Goal: Check status: Check status

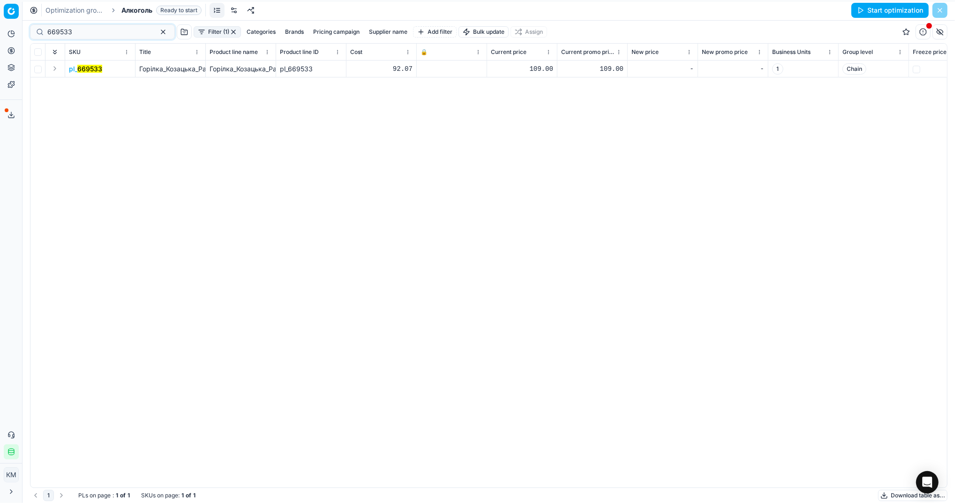
click at [0, 38] on html "Pricing platform Analytics Pricing Product portfolio Templates Export service 8…" at bounding box center [477, 251] width 955 height 503
type input "1309223"
click at [95, 67] on mark "1309223" at bounding box center [91, 69] width 28 height 8
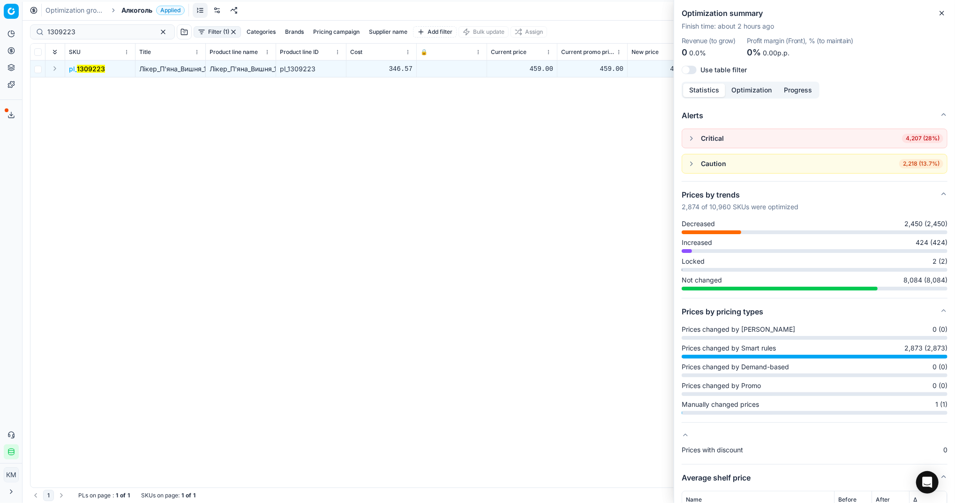
click at [745, 94] on button "Optimization" at bounding box center [751, 90] width 53 height 14
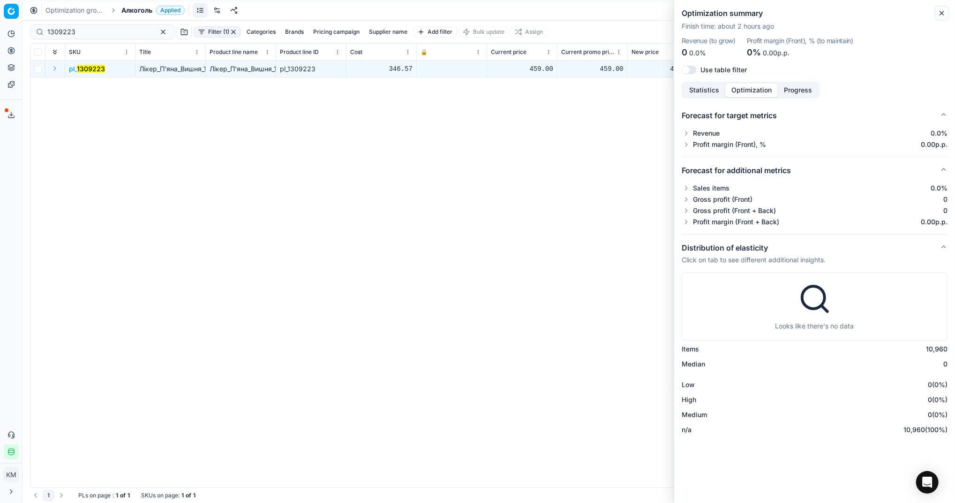
click at [940, 13] on icon "button" at bounding box center [942, 13] width 8 height 8
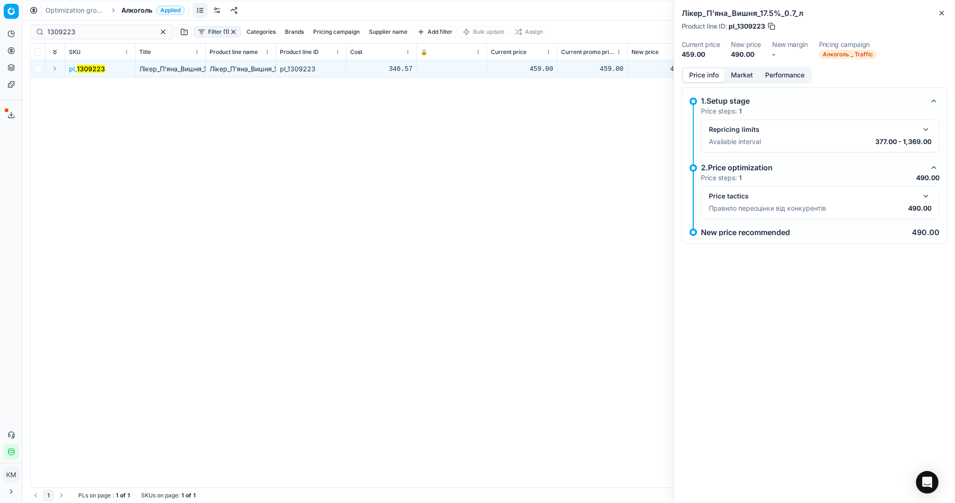
click at [740, 77] on button "Market" at bounding box center [742, 75] width 34 height 14
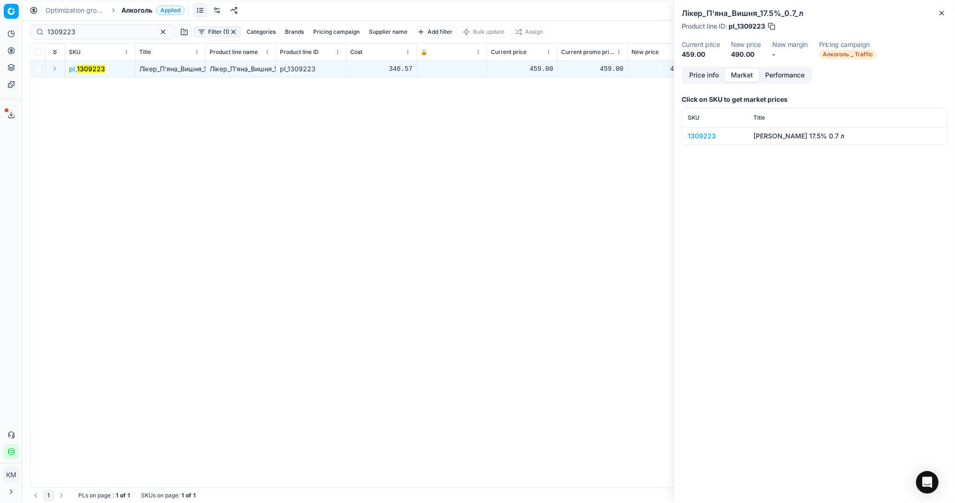
click at [703, 139] on div "1309223" at bounding box center [715, 135] width 54 height 9
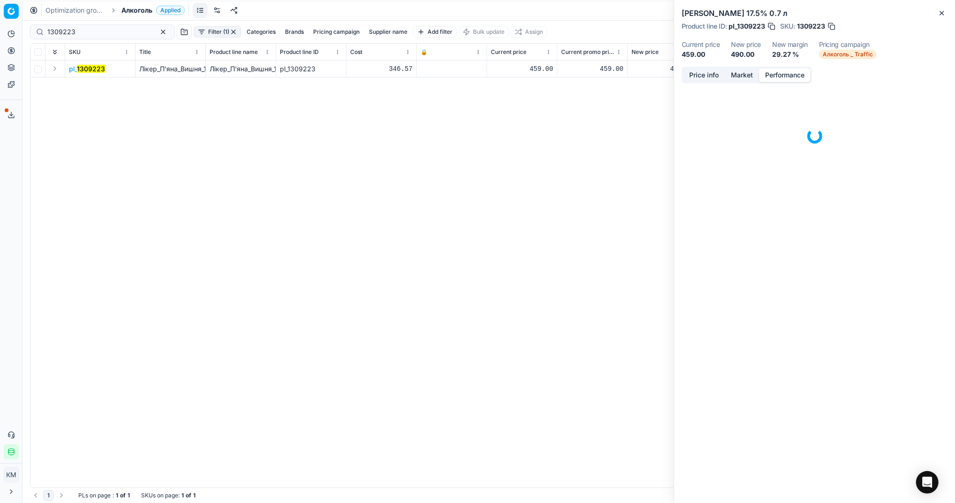
click at [791, 80] on button "Performance" at bounding box center [785, 75] width 52 height 14
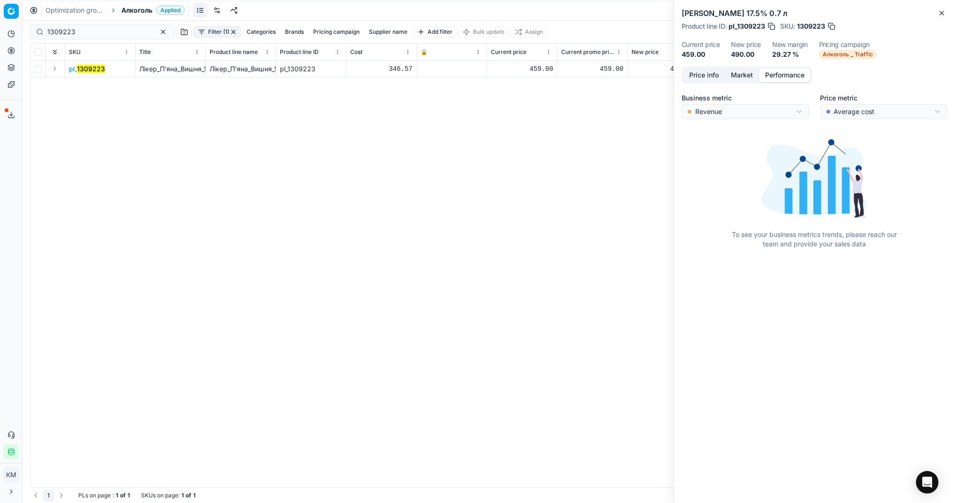
click at [708, 82] on div "Price info Market Performance" at bounding box center [747, 75] width 130 height 17
click at [708, 80] on button "Price info" at bounding box center [704, 75] width 42 height 14
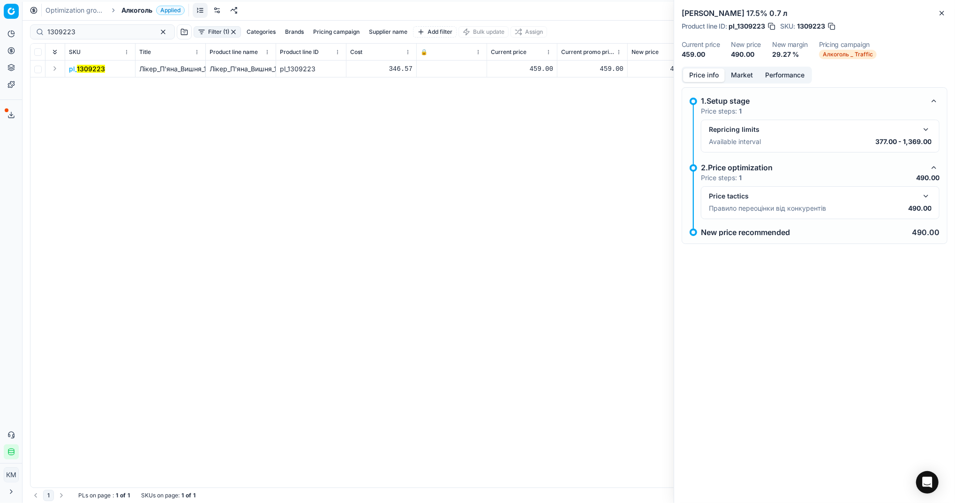
click at [499, 248] on div "pl_ 1309223 Лікер_П'яна_Вишня_17.5%_0.7_л Лікер_П'яна_Вишня_17.5%_0.7_л pl_1309…" at bounding box center [488, 273] width 917 height 427
